Goal: Information Seeking & Learning: Learn about a topic

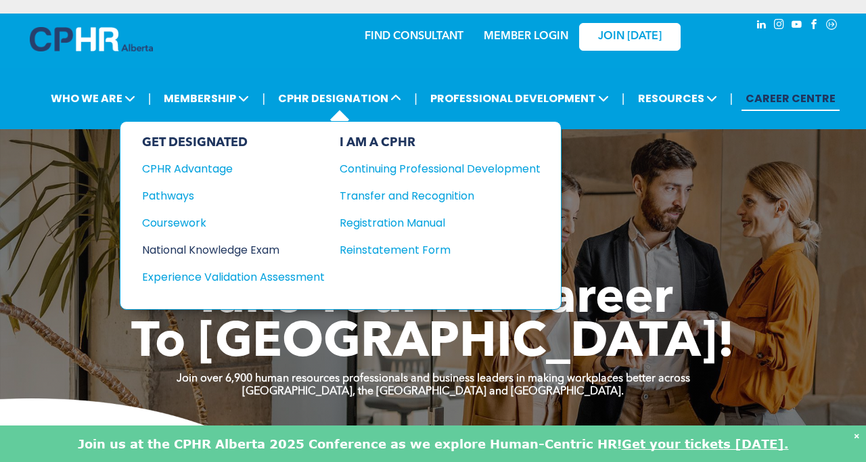
click at [267, 246] on div "National Knowledge Exam" at bounding box center [224, 249] width 164 height 17
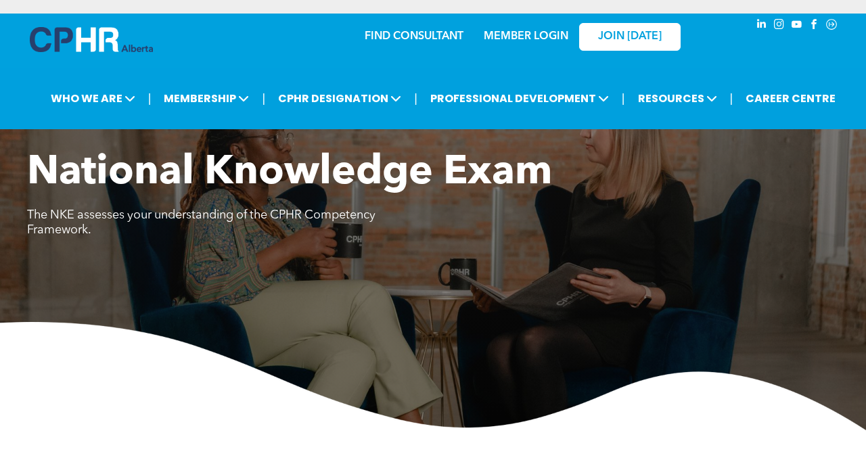
click at [269, 266] on div "National Knowledge Exam The NKE assesses your understanding of the CPHR Compete…" at bounding box center [433, 289] width 866 height 281
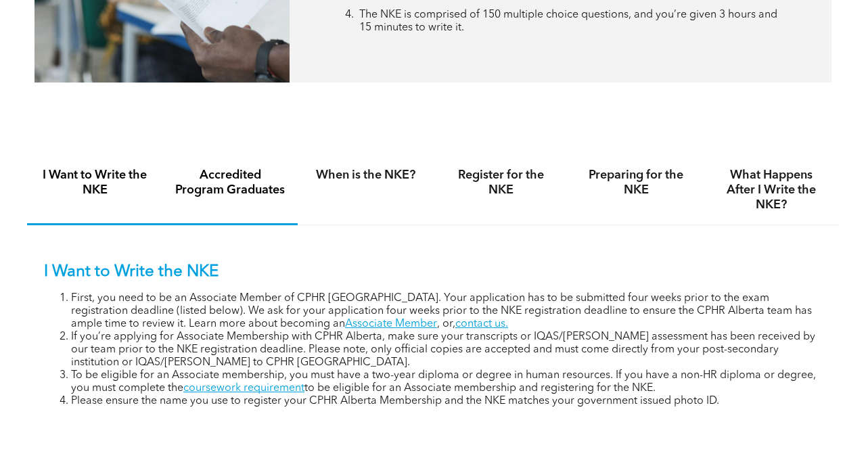
scroll to position [731, 0]
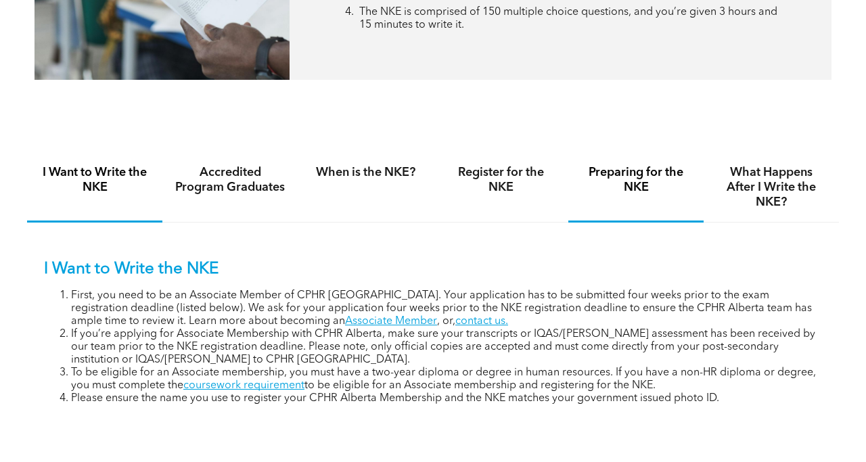
click at [627, 180] on h4 "Preparing for the NKE" at bounding box center [635, 180] width 111 height 30
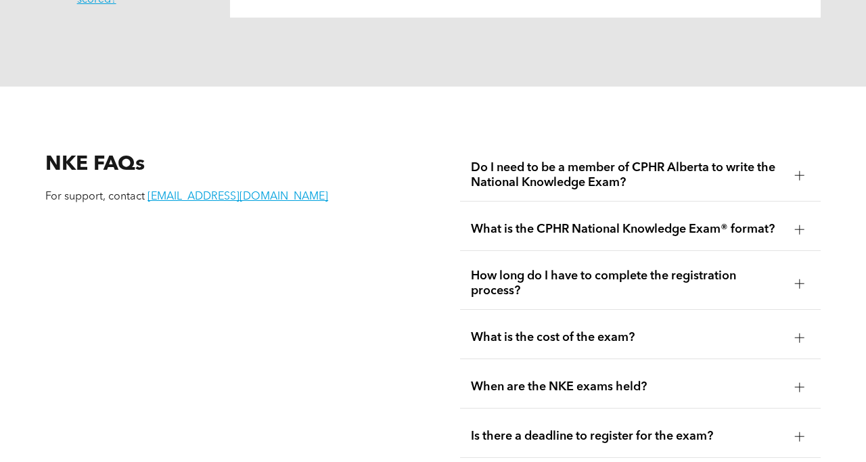
scroll to position [1515, 0]
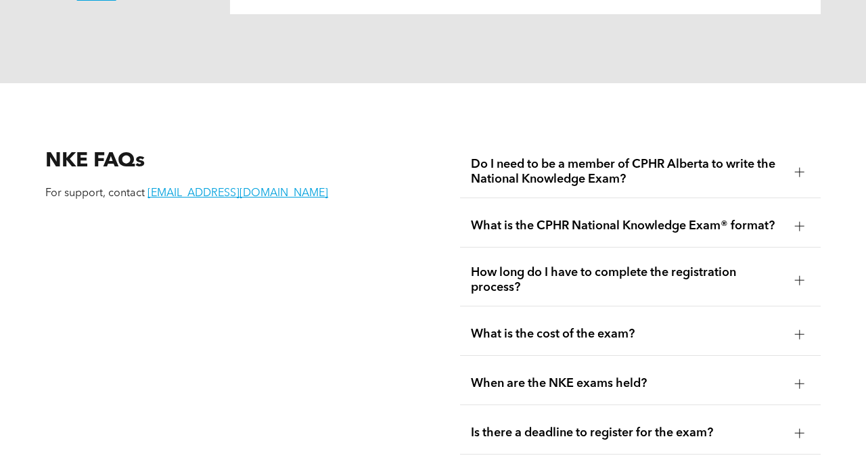
click at [795, 280] on div at bounding box center [799, 280] width 9 height 1
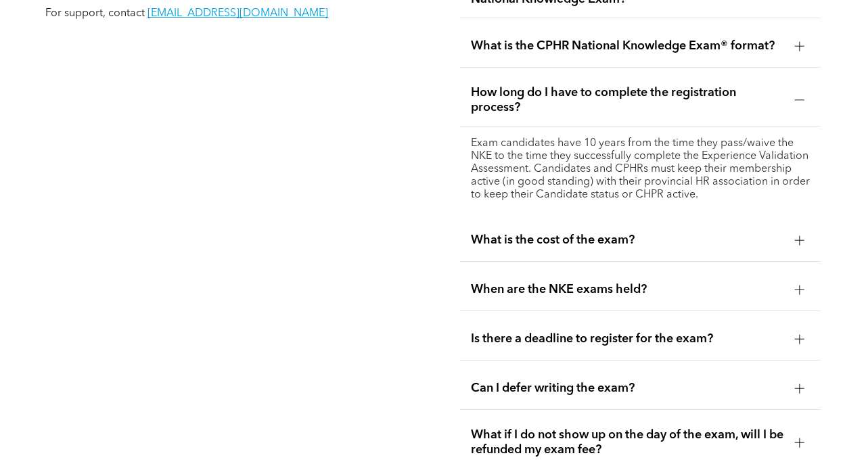
scroll to position [1705, 0]
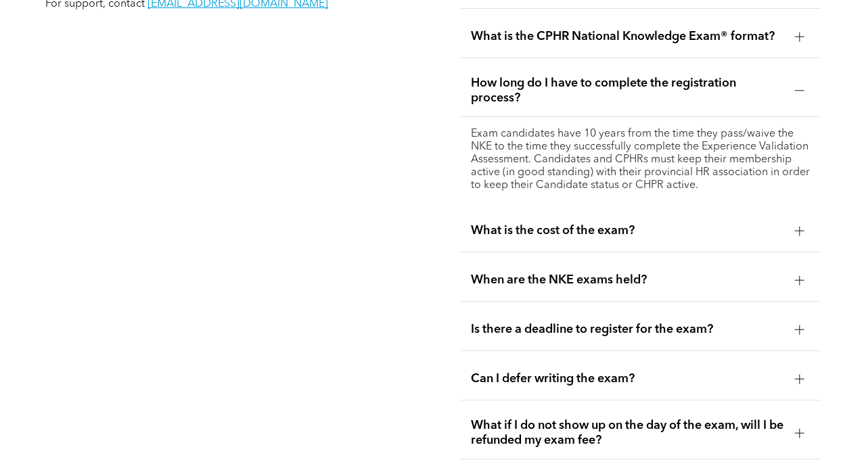
click at [812, 319] on div "Is there a deadline to register for the exam?" at bounding box center [640, 329] width 361 height 43
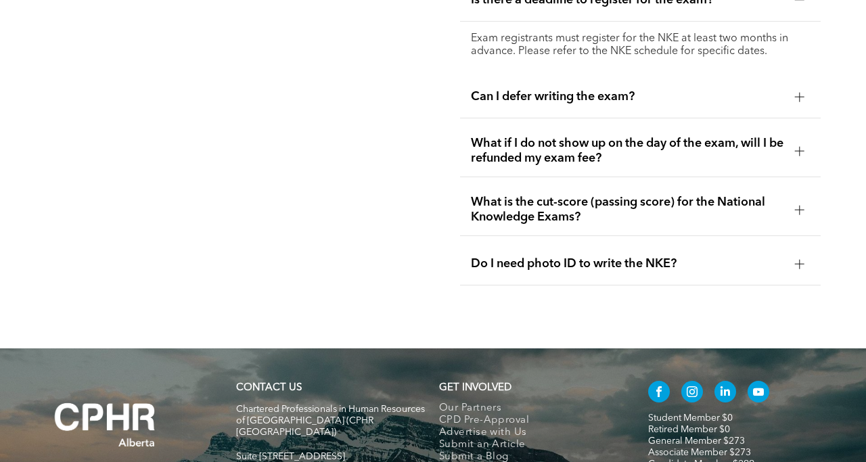
scroll to position [1975, 0]
